Goal: Information Seeking & Learning: Learn about a topic

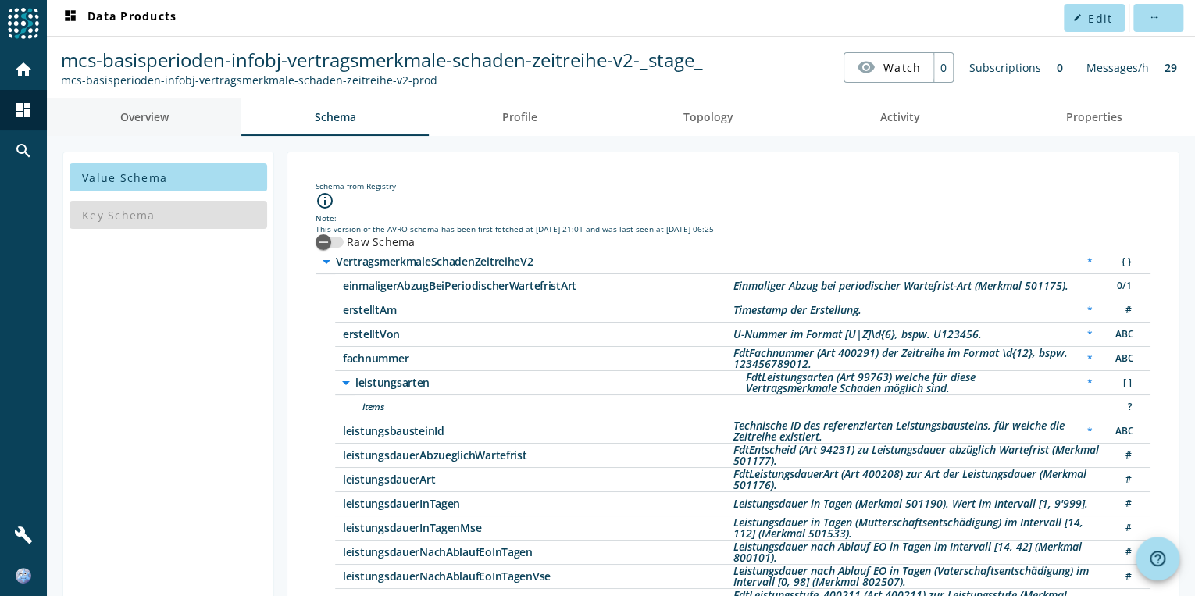
click at [144, 114] on span "Overview" at bounding box center [144, 117] width 48 height 11
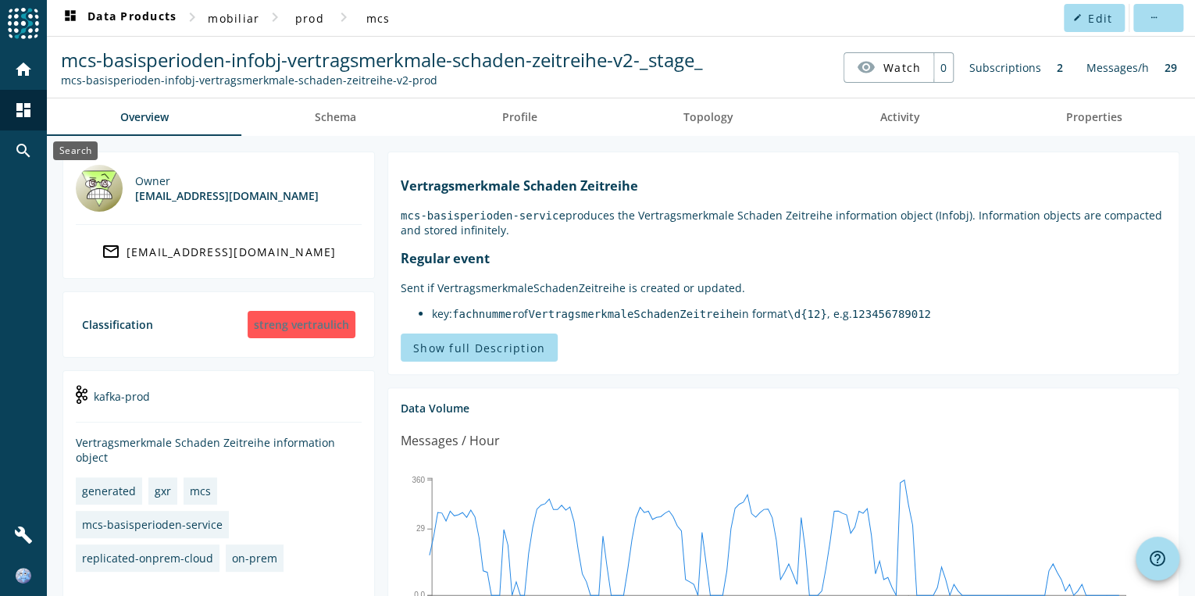
click at [28, 149] on mat-icon "search" at bounding box center [23, 150] width 19 height 19
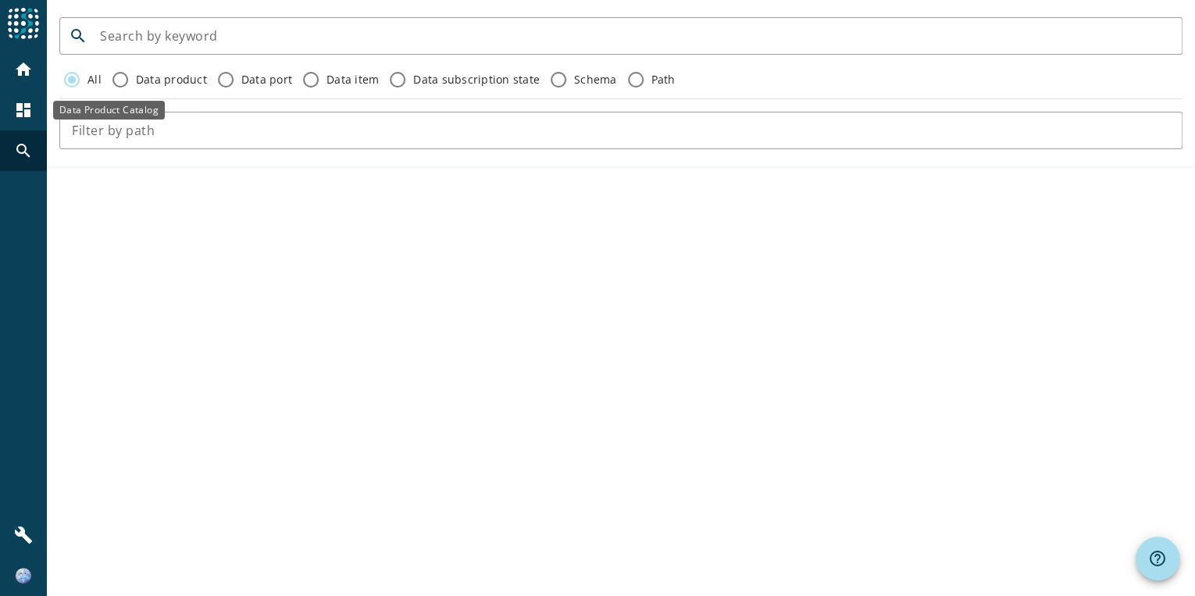
click at [27, 98] on div "dashboard" at bounding box center [23, 110] width 41 height 41
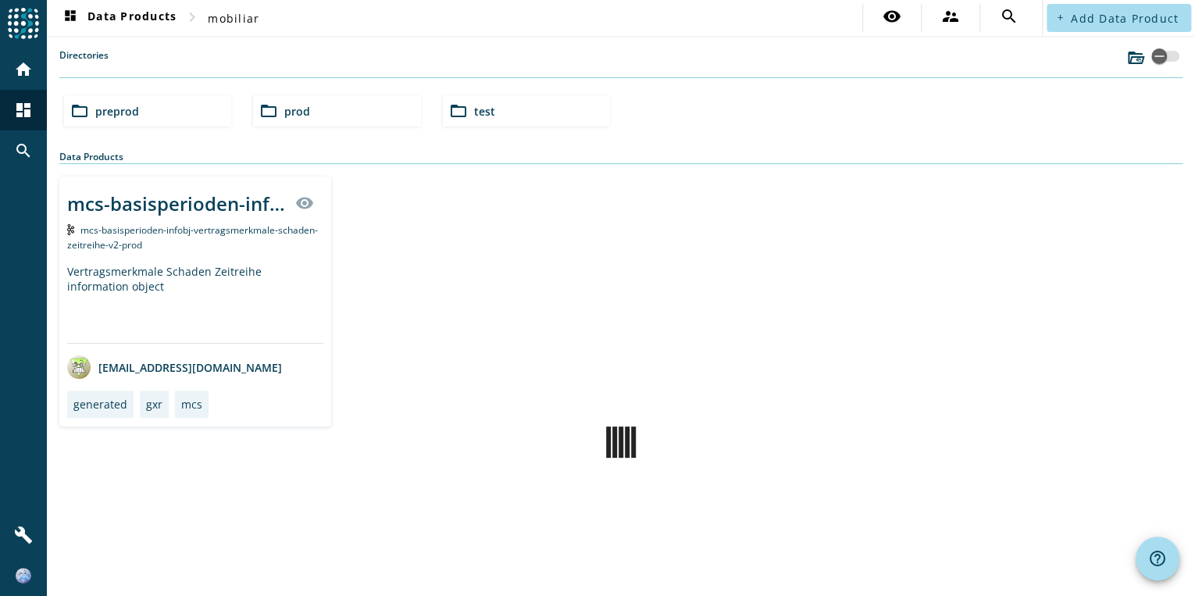
click at [94, 114] on div "folder_open preprod" at bounding box center [147, 110] width 167 height 31
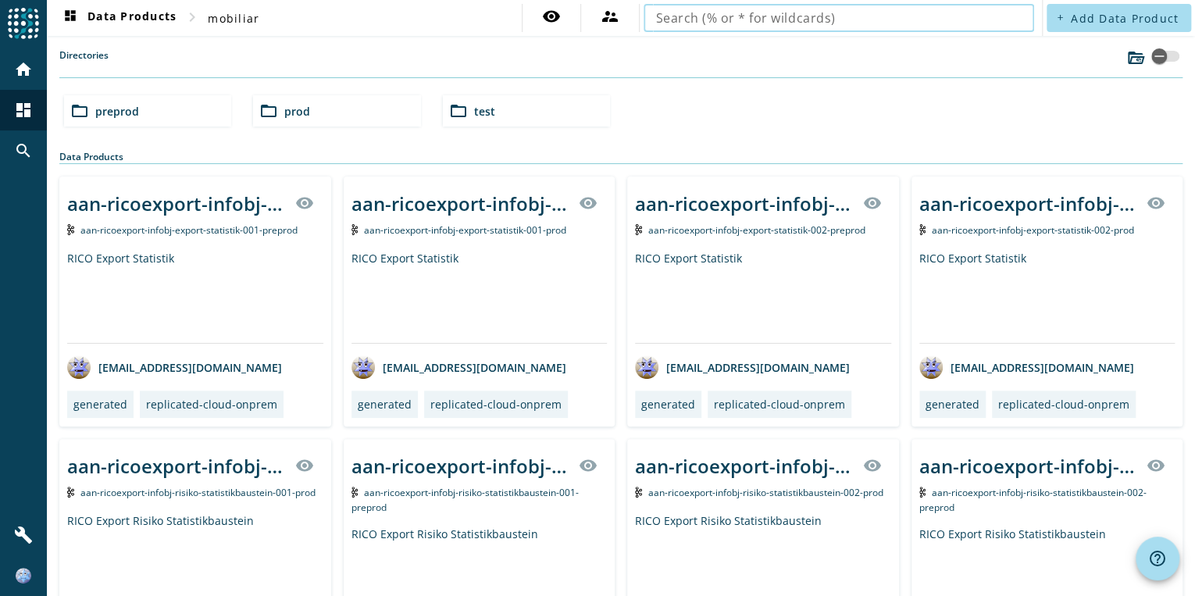
click at [951, 26] on input "text" at bounding box center [839, 18] width 366 height 19
type input "mcs-basisperioden-infobj-lohnzeitreihe-v2"
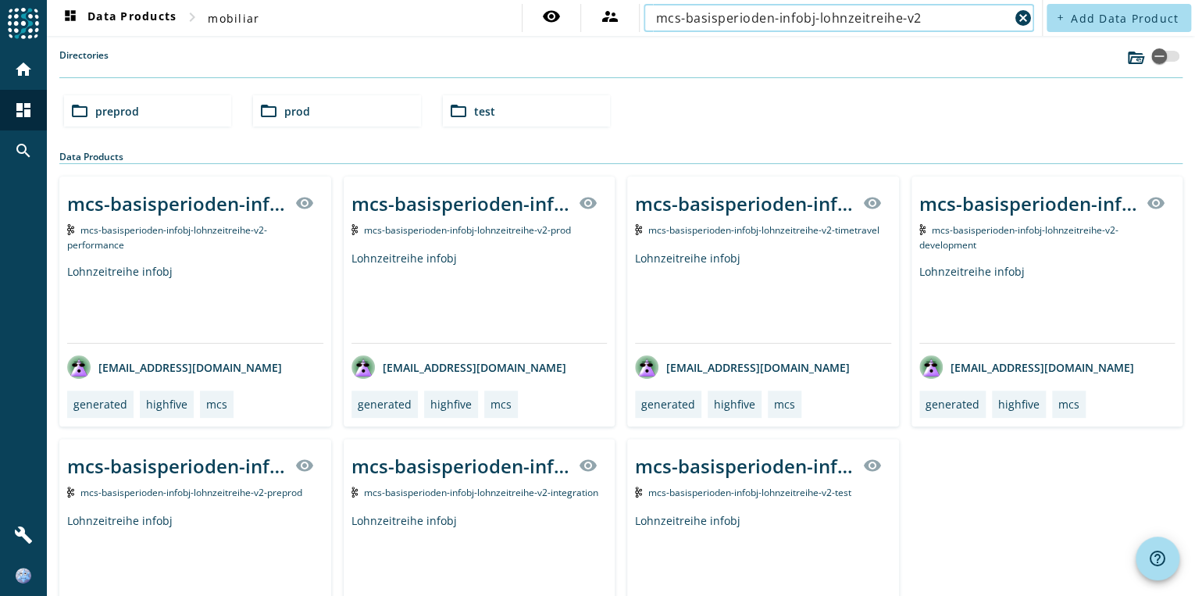
click at [119, 216] on div "mcs-basisperioden-infobj-lohnzeitreihe-v2-_stage_ visibility" at bounding box center [195, 203] width 256 height 38
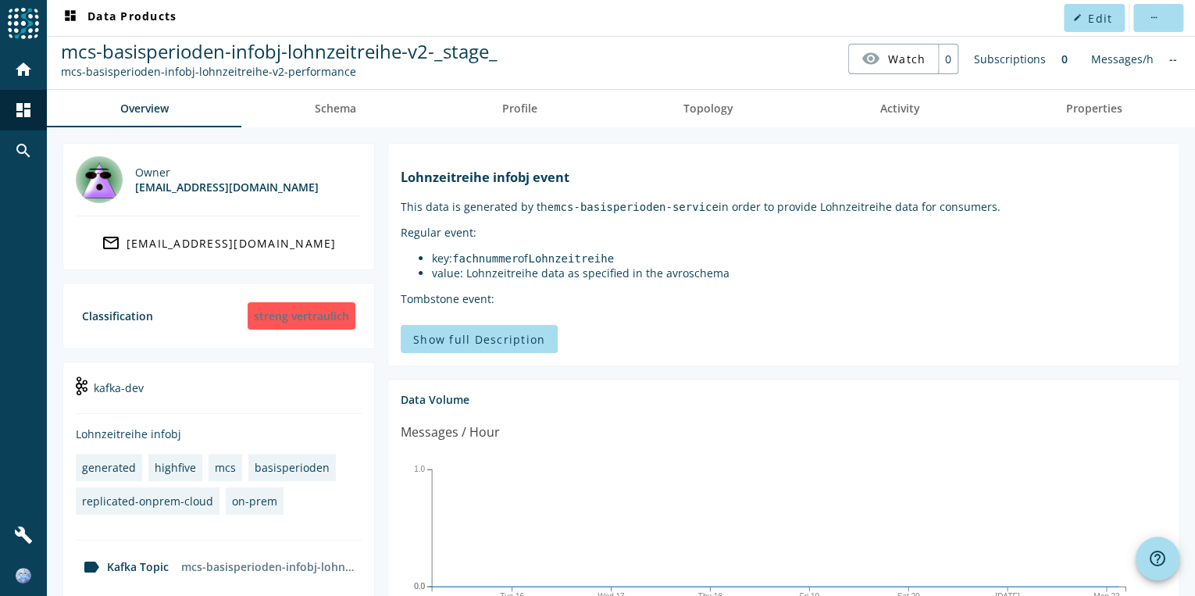
scroll to position [7, 0]
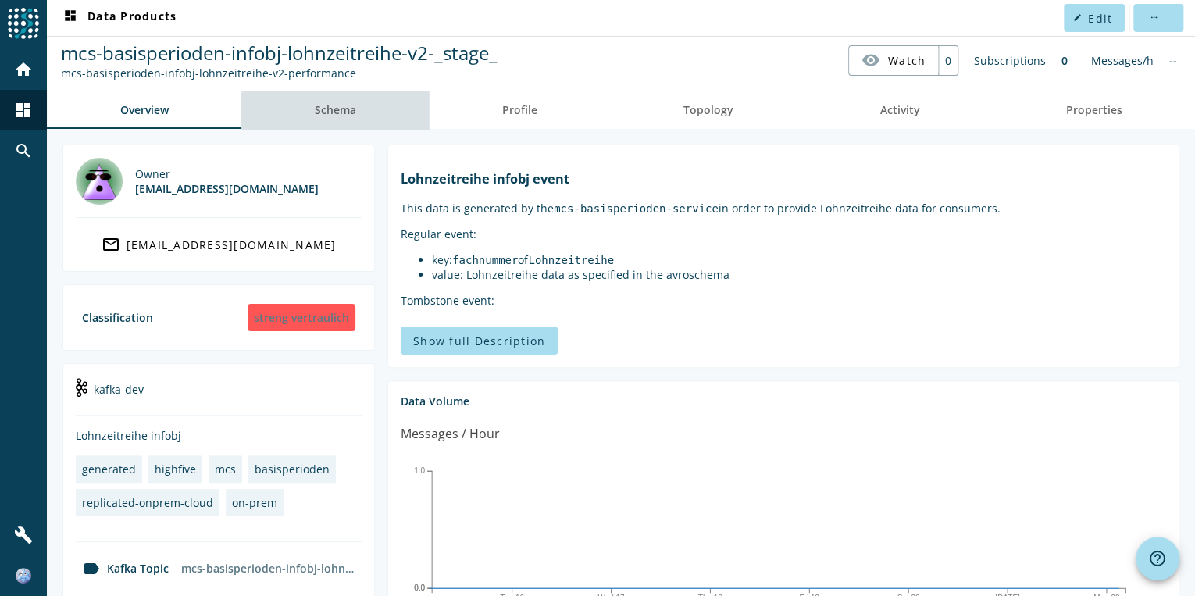
click at [355, 116] on span "Schema" at bounding box center [335, 110] width 41 height 38
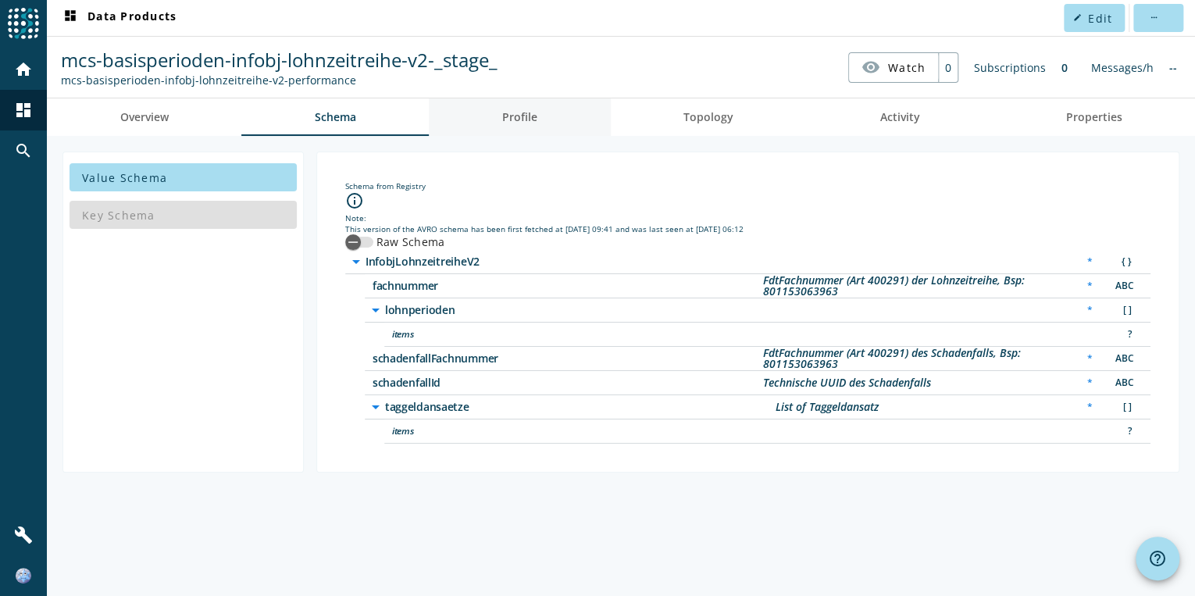
click at [495, 114] on link "Profile" at bounding box center [519, 117] width 181 height 38
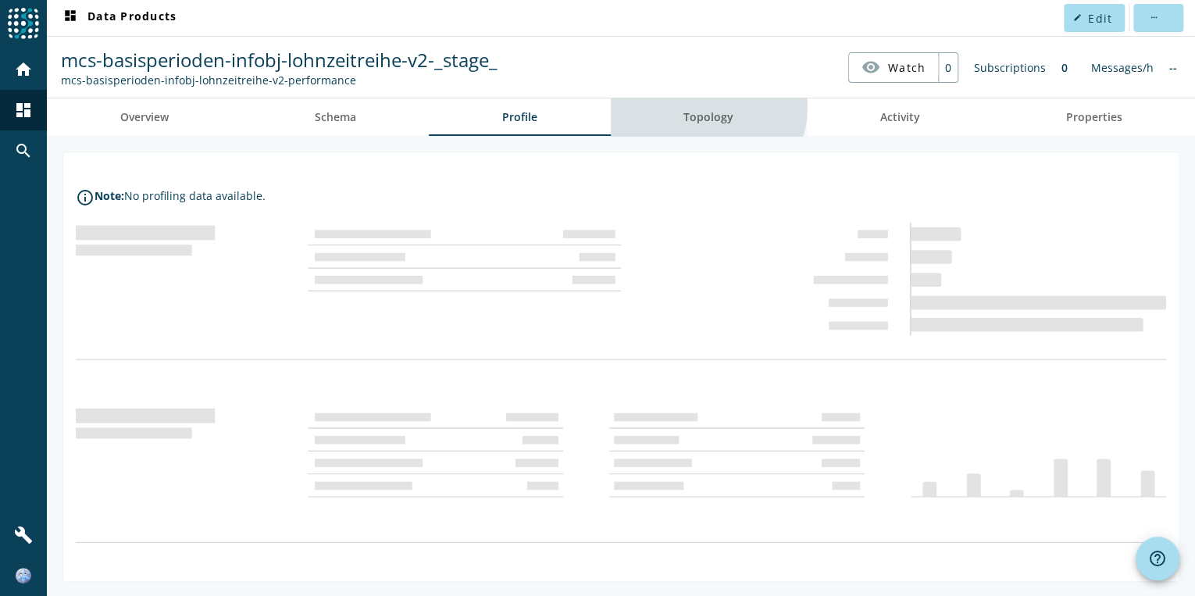
click at [698, 105] on span "Topology" at bounding box center [709, 117] width 50 height 38
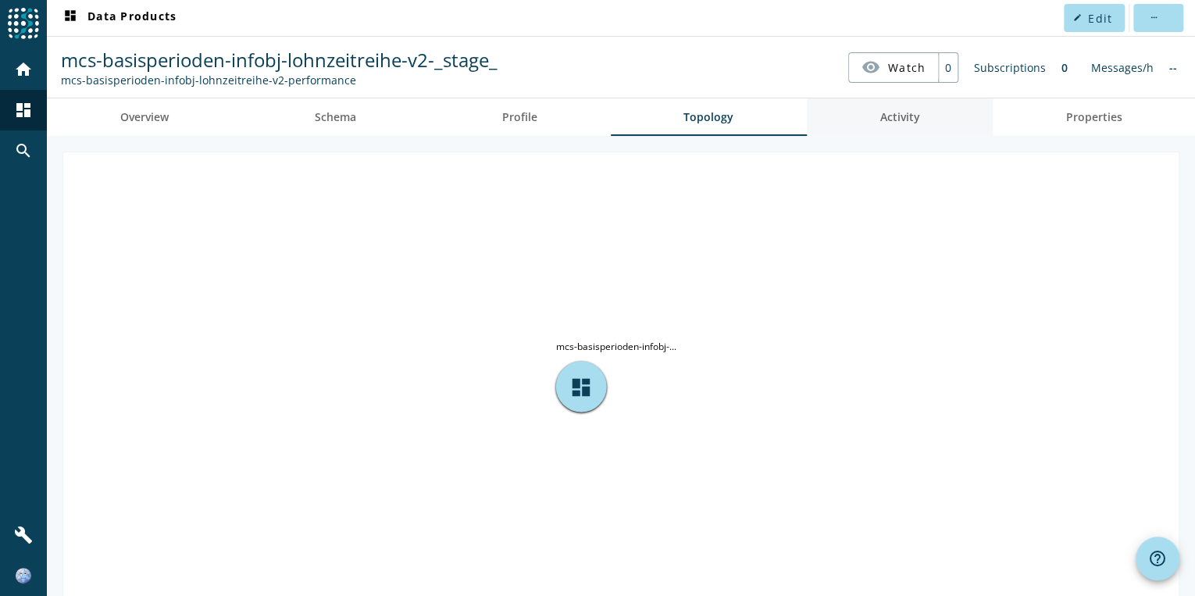
click at [900, 126] on span "Activity" at bounding box center [900, 117] width 40 height 38
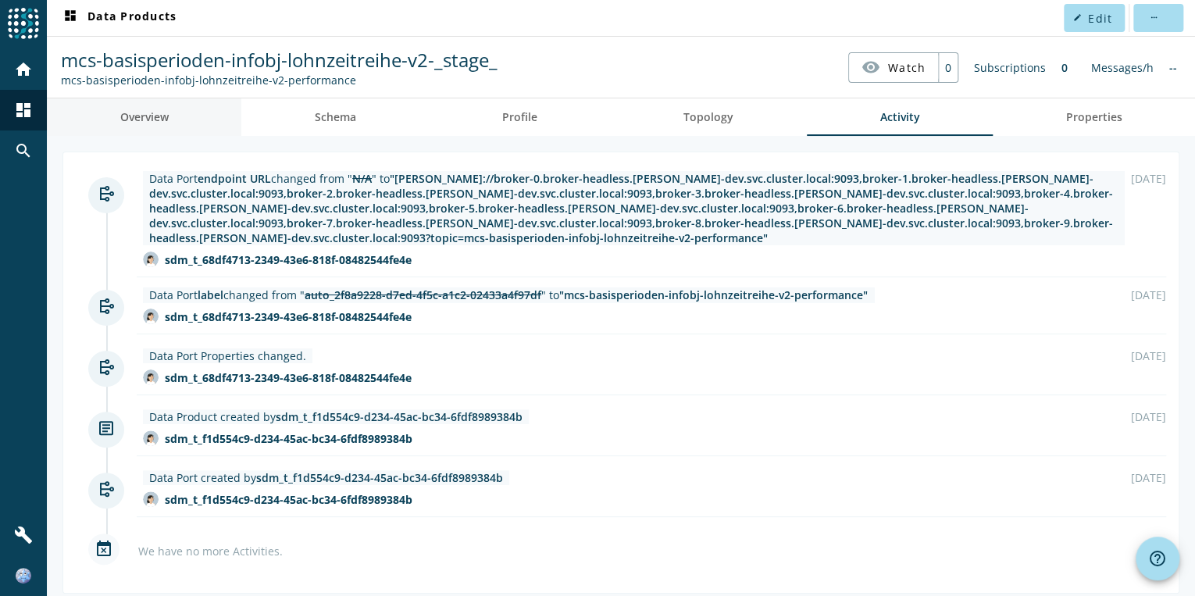
click at [141, 114] on span "Overview" at bounding box center [144, 117] width 48 height 11
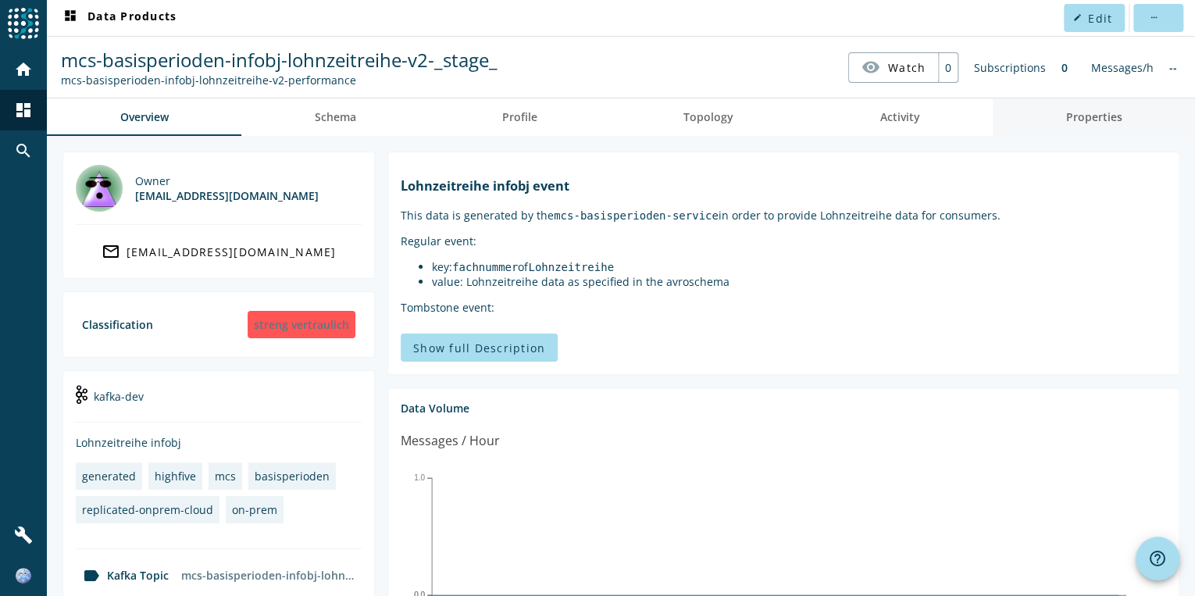
click at [1066, 125] on span "Properties" at bounding box center [1094, 117] width 56 height 38
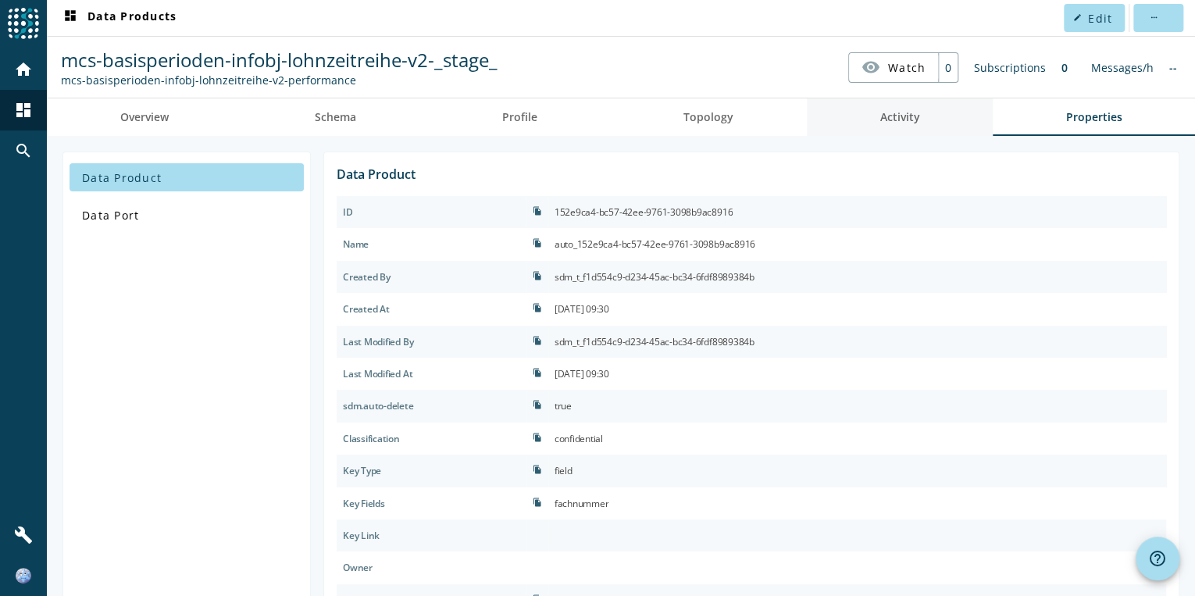
click at [897, 126] on span "Activity" at bounding box center [900, 117] width 40 height 38
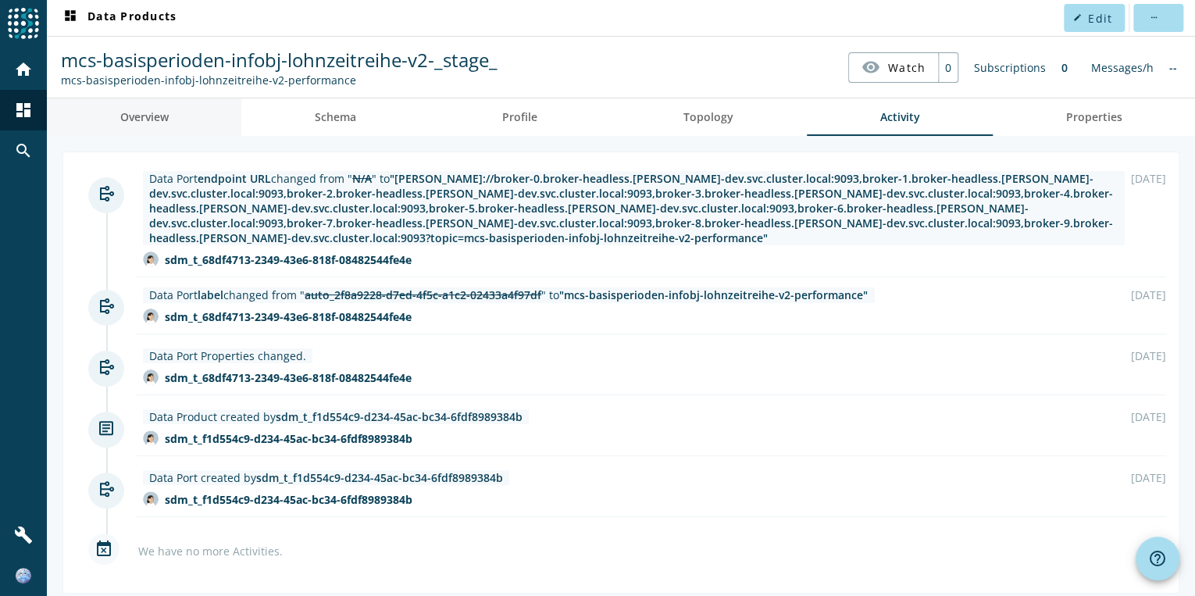
click at [159, 122] on span "Overview" at bounding box center [144, 117] width 48 height 11
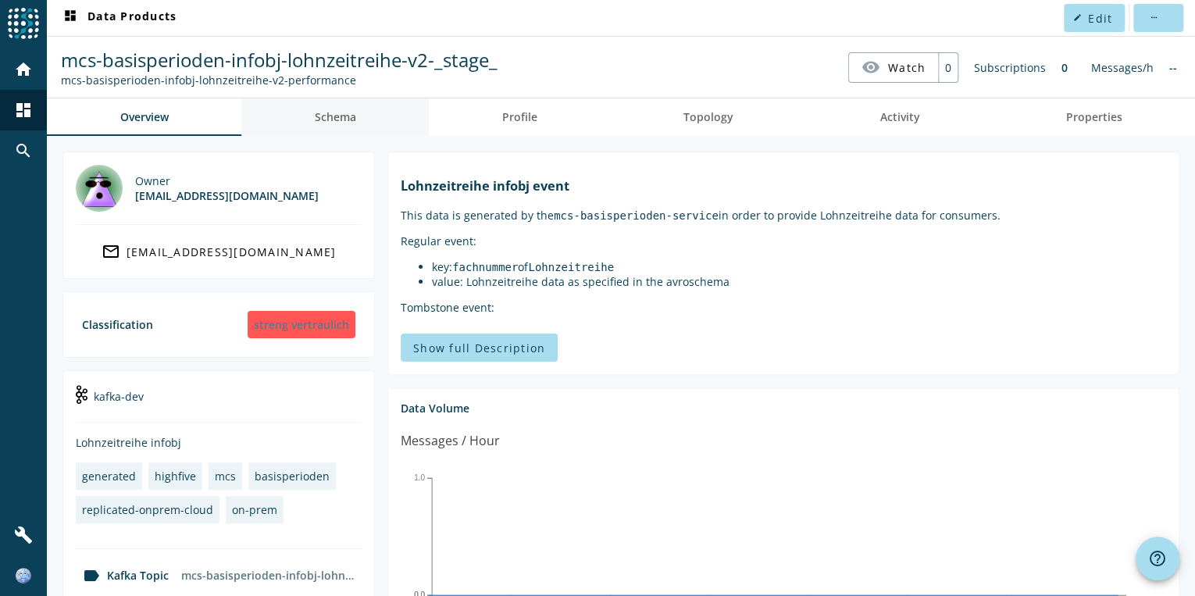
click at [357, 126] on link "Schema" at bounding box center [335, 117] width 188 height 38
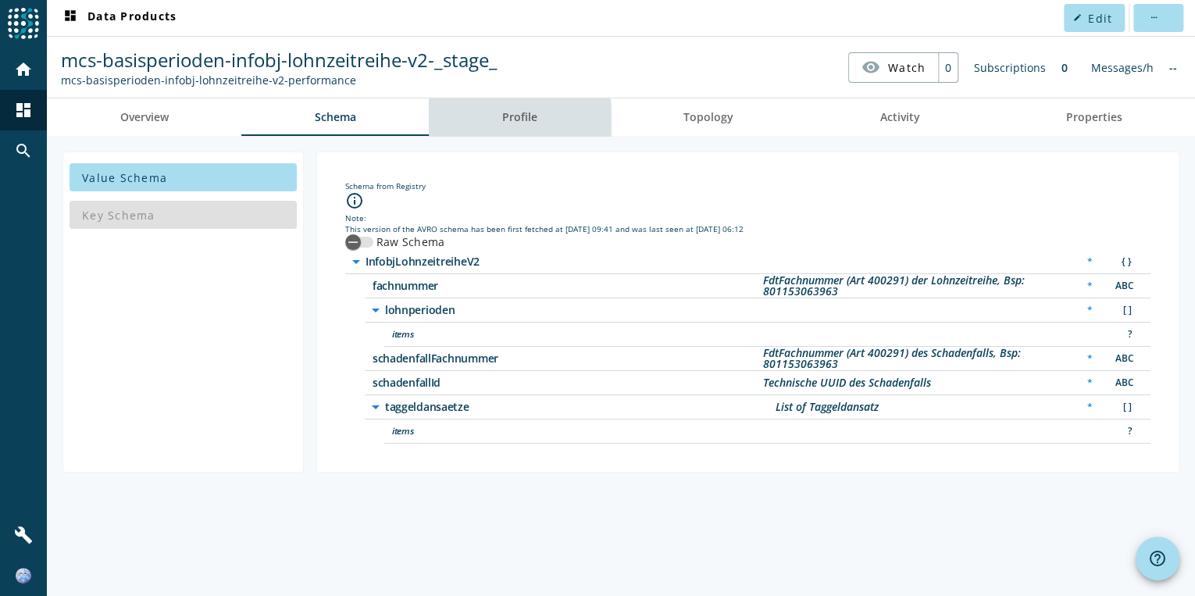
click at [497, 125] on link "Profile" at bounding box center [519, 117] width 181 height 38
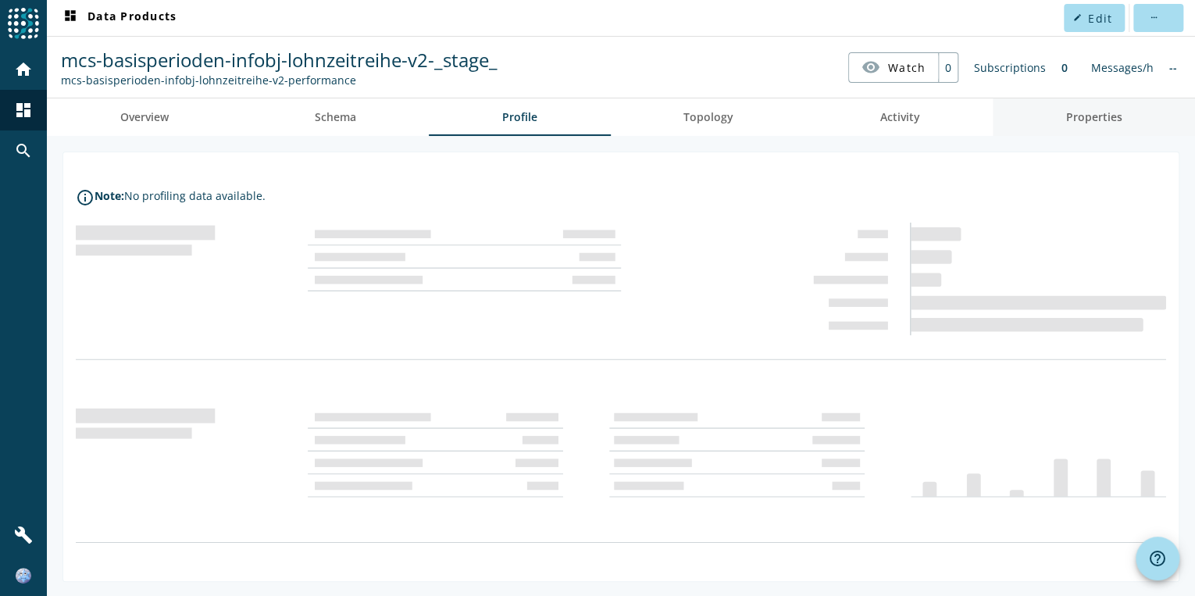
click at [1109, 119] on span "Properties" at bounding box center [1094, 117] width 56 height 11
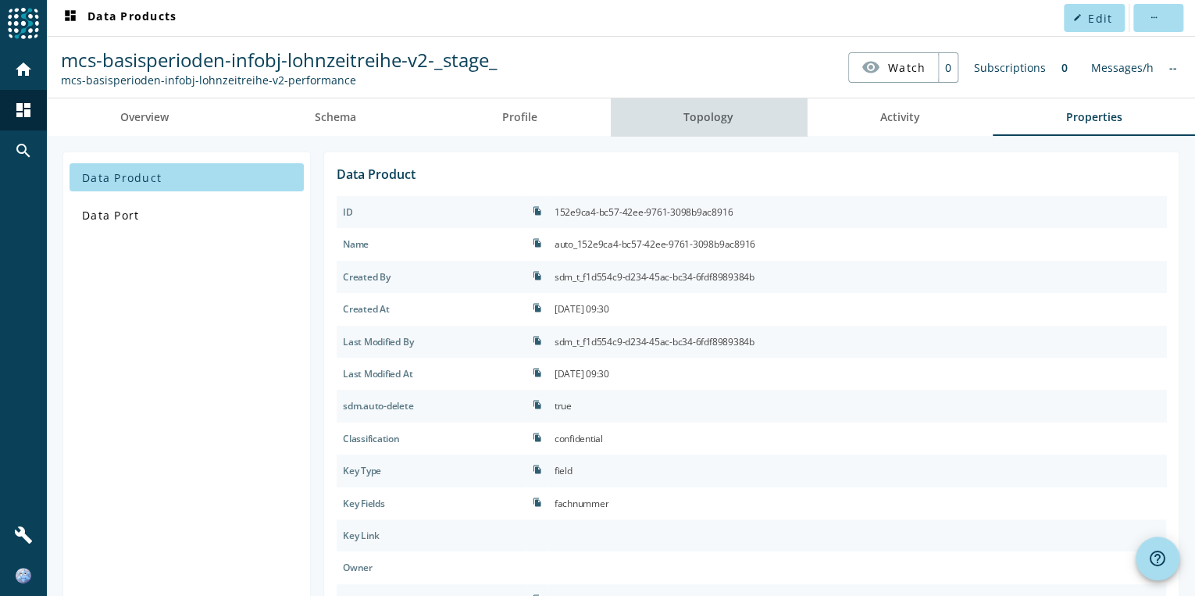
click at [722, 122] on span "Topology" at bounding box center [709, 117] width 50 height 11
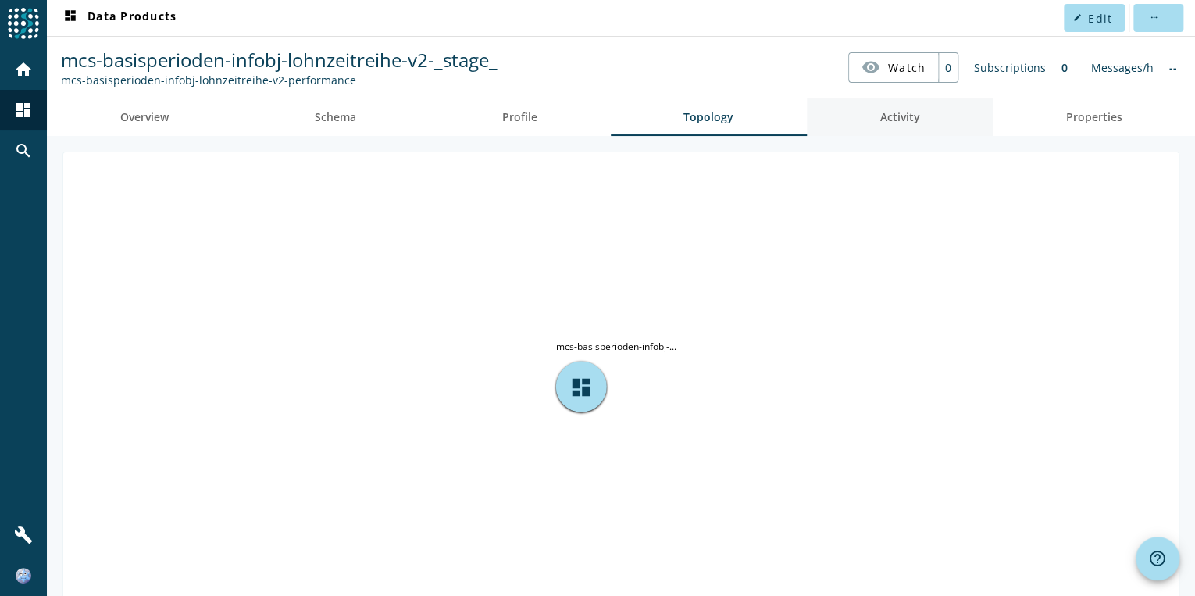
click at [902, 113] on span "Activity" at bounding box center [900, 117] width 40 height 11
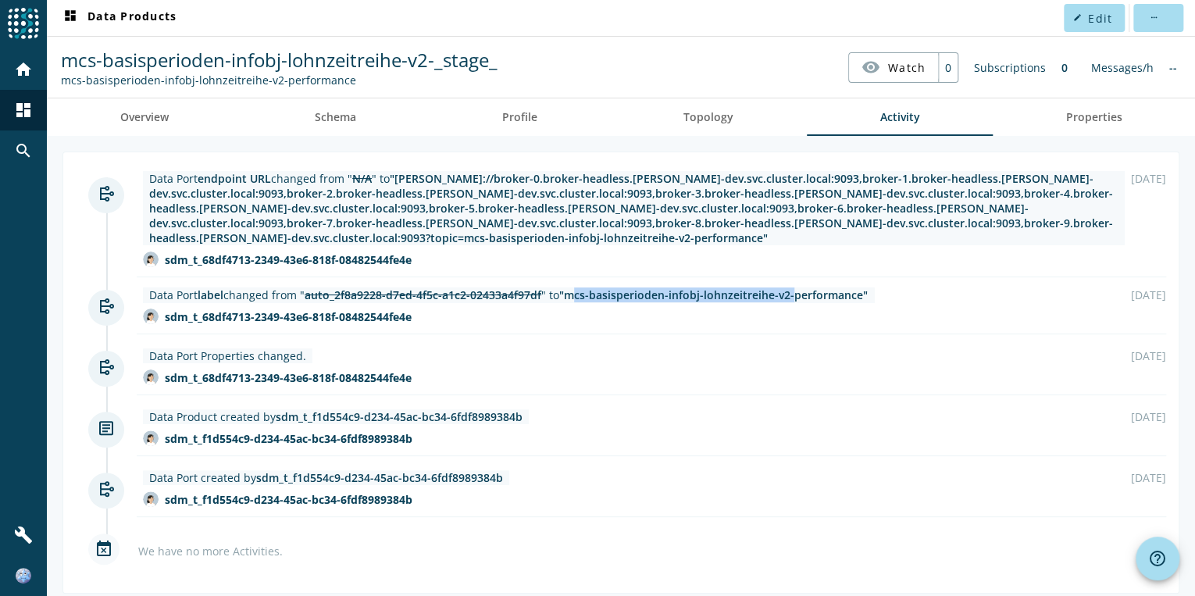
drag, startPoint x: 573, startPoint y: 291, endPoint x: 796, endPoint y: 295, distance: 223.5
click at [796, 295] on span ""mcs-basisperioden-infobj-lohnzeitreihe-v2-performance"" at bounding box center [713, 295] width 309 height 15
copy span "mcs-basisperioden-infobj-lohnzeitreihe-v2"
